Goal: Information Seeking & Learning: Understand process/instructions

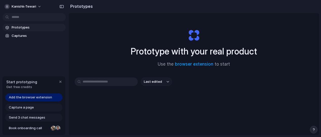
click at [35, 117] on span "Send 3 chat messages" at bounding box center [27, 117] width 36 height 5
click at [23, 107] on span "Capture a page" at bounding box center [21, 107] width 25 height 5
click at [24, 98] on span "Add the browser extension" at bounding box center [30, 97] width 43 height 5
click at [31, 98] on span "Add the browser extension" at bounding box center [30, 97] width 43 height 5
click at [20, 107] on span "Capture a page" at bounding box center [21, 107] width 25 height 5
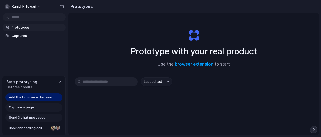
click at [21, 29] on span "Prototypes" at bounding box center [38, 27] width 52 height 5
click at [18, 34] on span "Captures" at bounding box center [38, 35] width 52 height 5
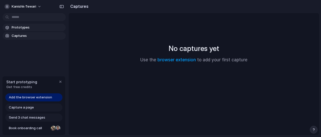
click at [21, 28] on span "Prototypes" at bounding box center [38, 27] width 52 height 5
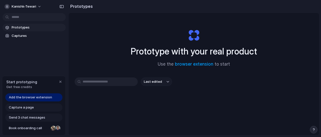
click at [27, 97] on span "Add the browser extension" at bounding box center [30, 97] width 43 height 5
click at [183, 61] on div "Prototype with your real product Use the browser extension to start" at bounding box center [194, 46] width 202 height 55
click at [187, 65] on link "browser extension" at bounding box center [194, 64] width 38 height 5
